Goal: Browse casually

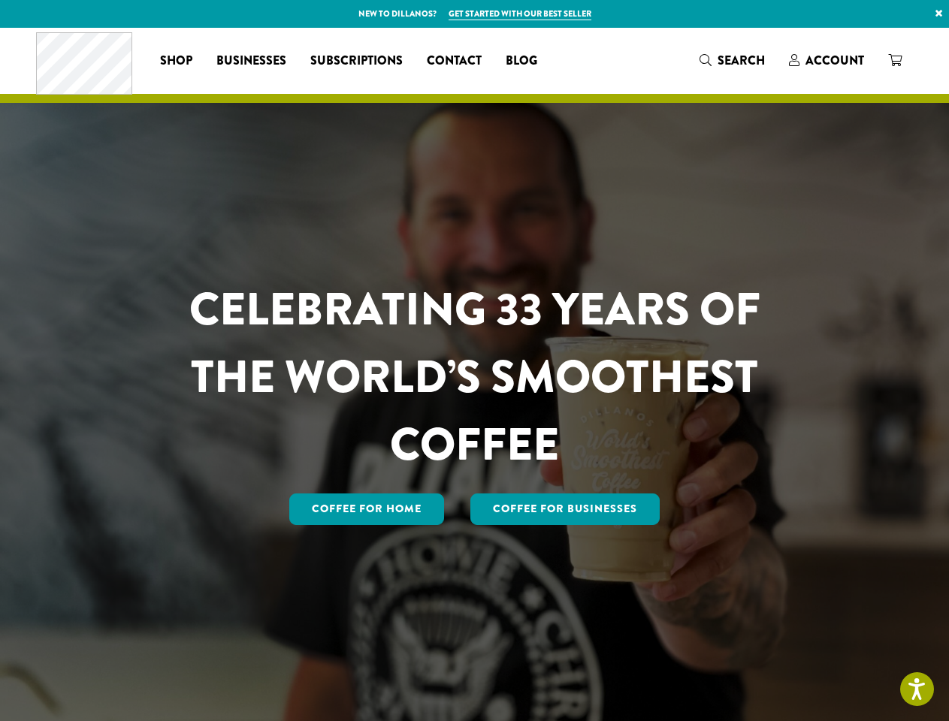
click at [474, 361] on h1 "CELEBRATING 33 YEARS OF THE WORLD’S SMOOTHEST COFFEE" at bounding box center [475, 377] width 660 height 203
click at [938, 14] on link "×" at bounding box center [939, 13] width 20 height 27
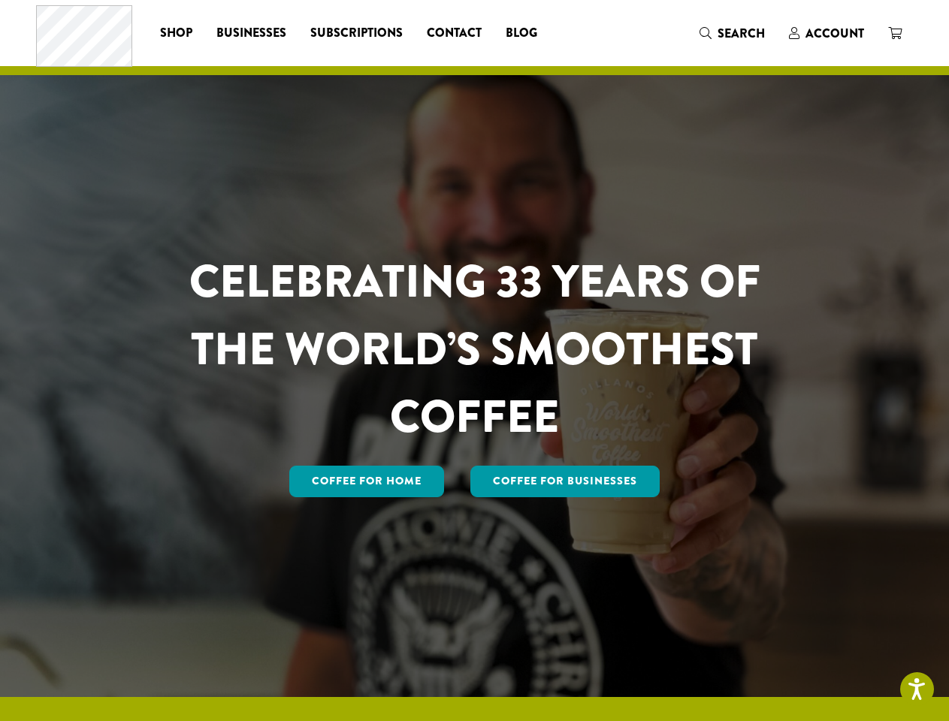
click at [732, 61] on div "Coffee All Coffees Best Sellers Blends Single Origins Dillanos Limited Organic …" at bounding box center [474, 33] width 877 height 62
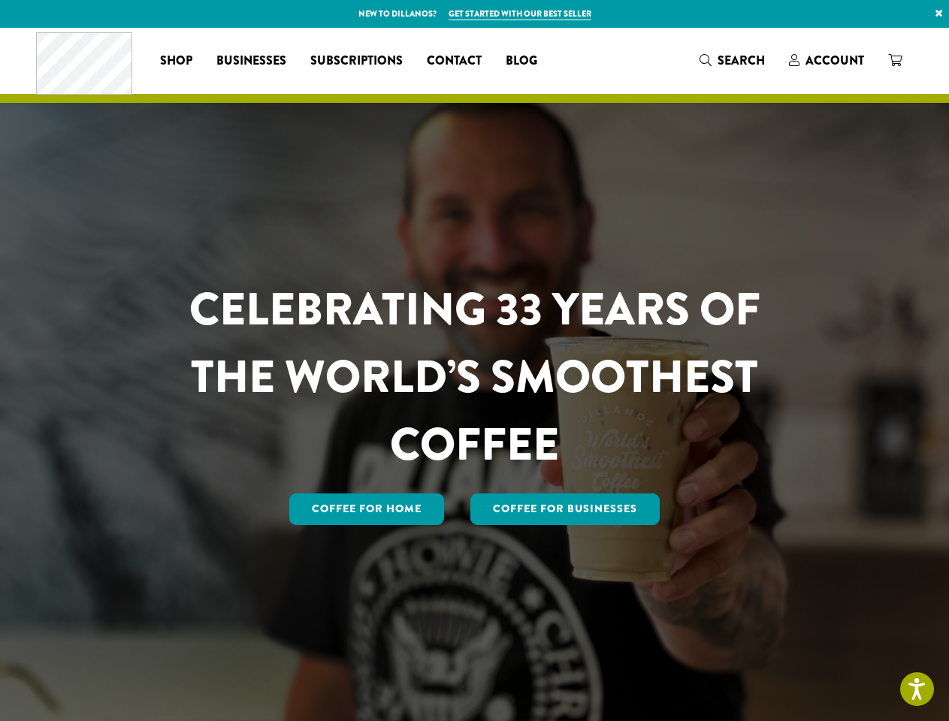
click at [474, 361] on h1 "CELEBRATING 33 YEARS OF THE WORLD’S SMOOTHEST COFFEE" at bounding box center [475, 377] width 660 height 203
click at [938, 14] on link "×" at bounding box center [939, 13] width 20 height 27
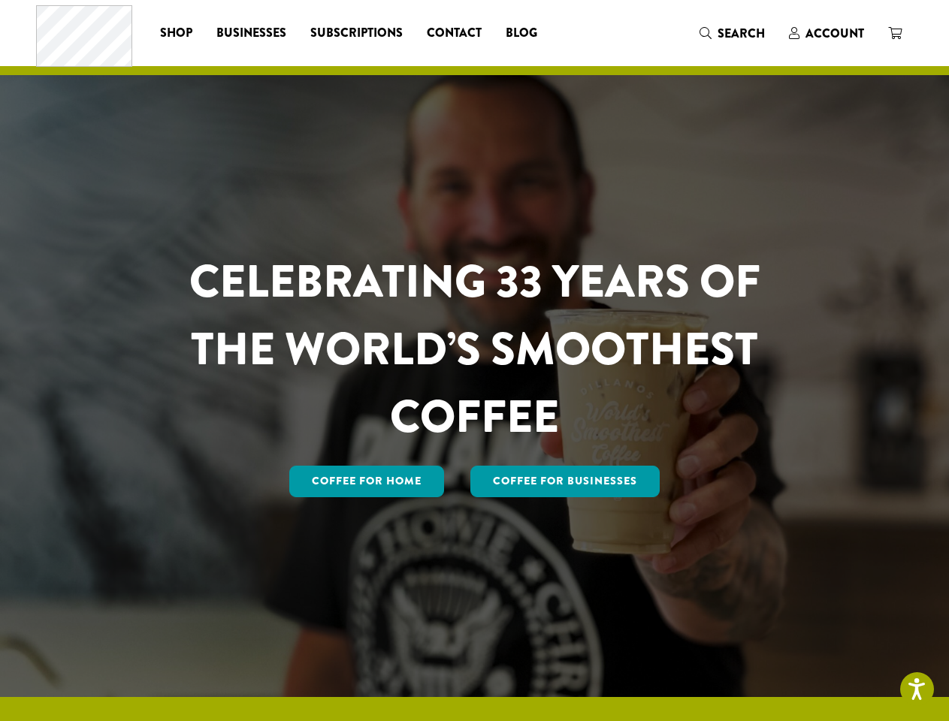
click at [732, 61] on div "Coffee All Coffees Best Sellers Blends Single Origins Dillanos Limited Organic …" at bounding box center [474, 33] width 877 height 62
